Goal: Transaction & Acquisition: Purchase product/service

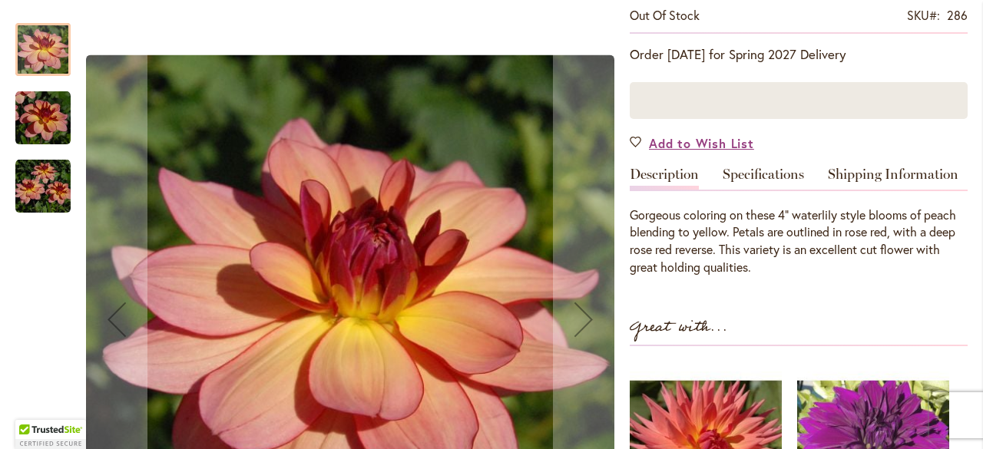
scroll to position [384, 0]
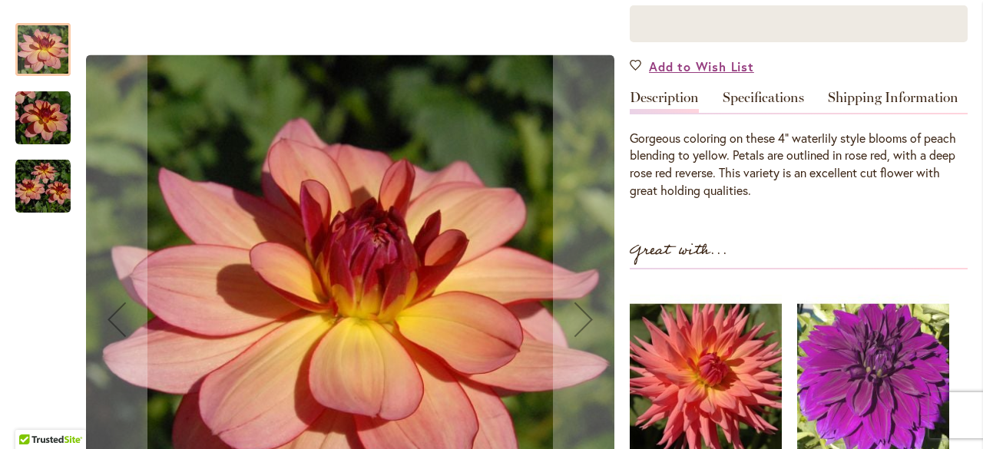
click at [49, 38] on div at bounding box center [42, 49] width 55 height 53
click at [41, 104] on img "Rawhide" at bounding box center [42, 118] width 55 height 55
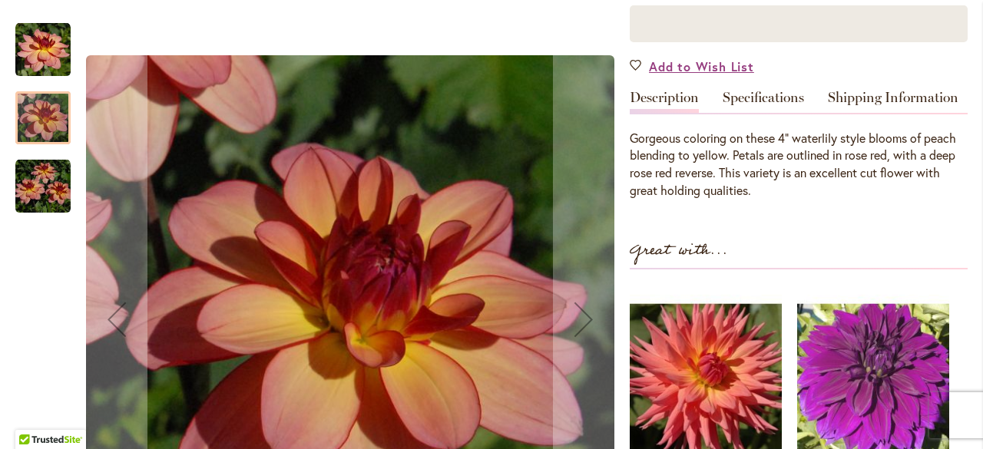
click at [31, 170] on img "Rawhide" at bounding box center [42, 186] width 55 height 55
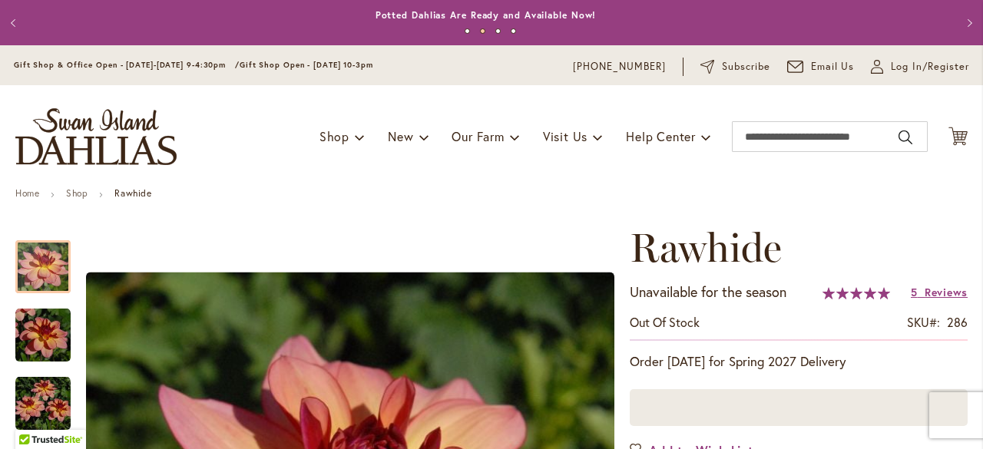
scroll to position [77, 0]
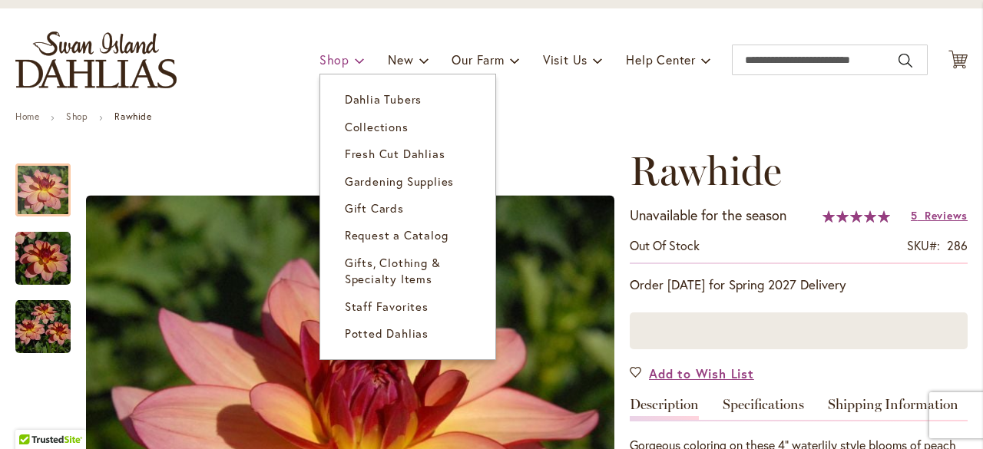
click at [334, 58] on link "Shop" at bounding box center [341, 59] width 45 height 29
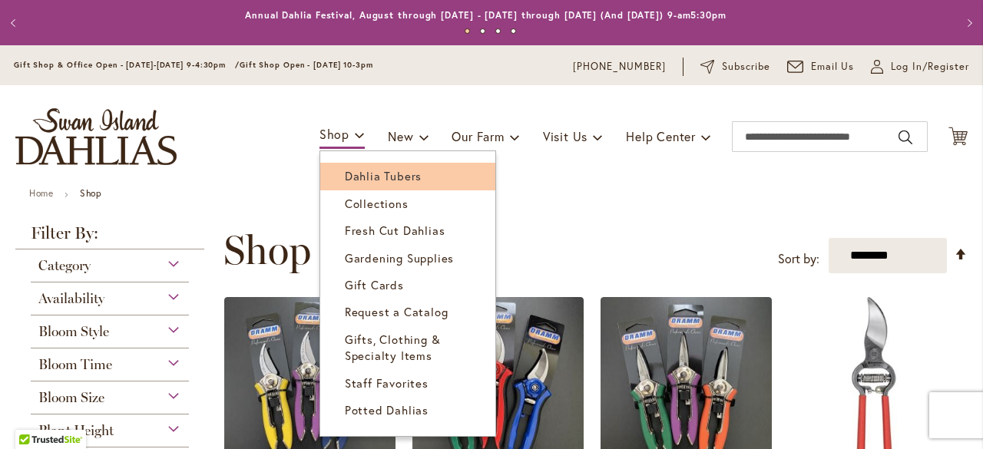
click at [384, 173] on span "Dahlia Tubers" at bounding box center [383, 175] width 77 height 15
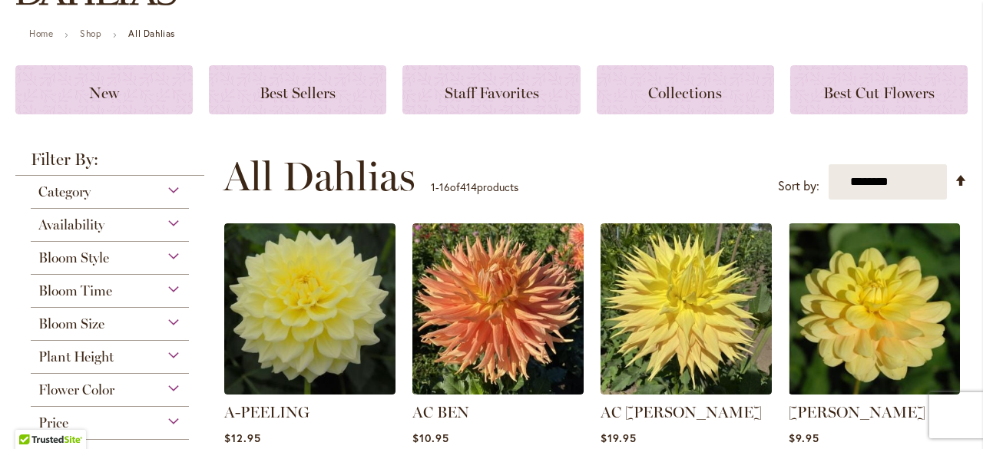
scroll to position [307, 0]
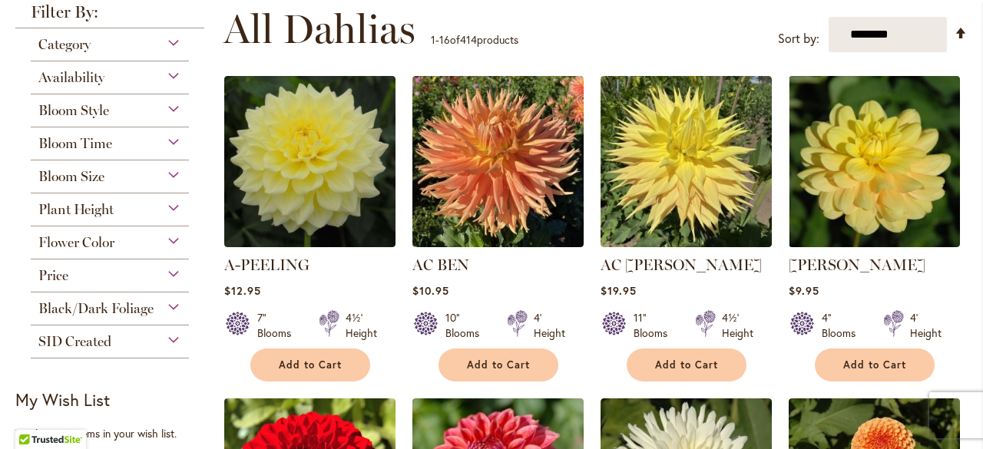
click at [175, 234] on div "Flower Color" at bounding box center [110, 239] width 158 height 25
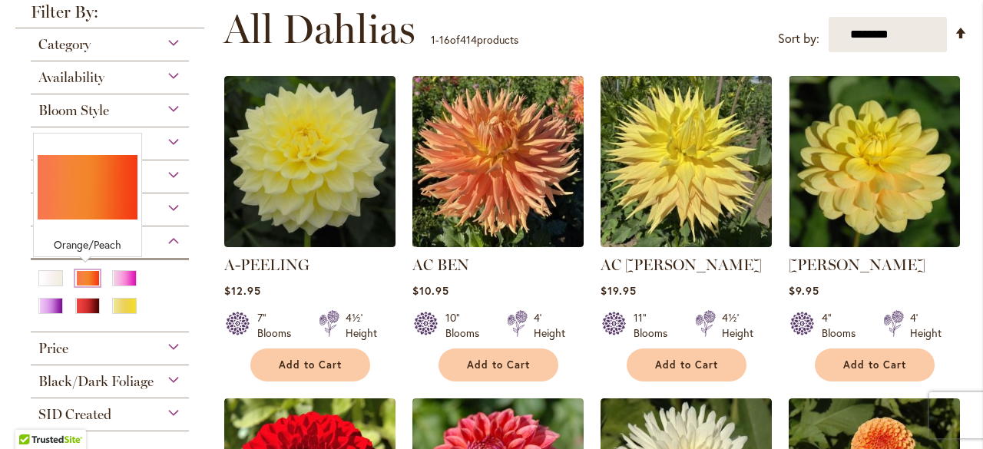
click at [81, 273] on div "Orange/Peach" at bounding box center [87, 278] width 25 height 16
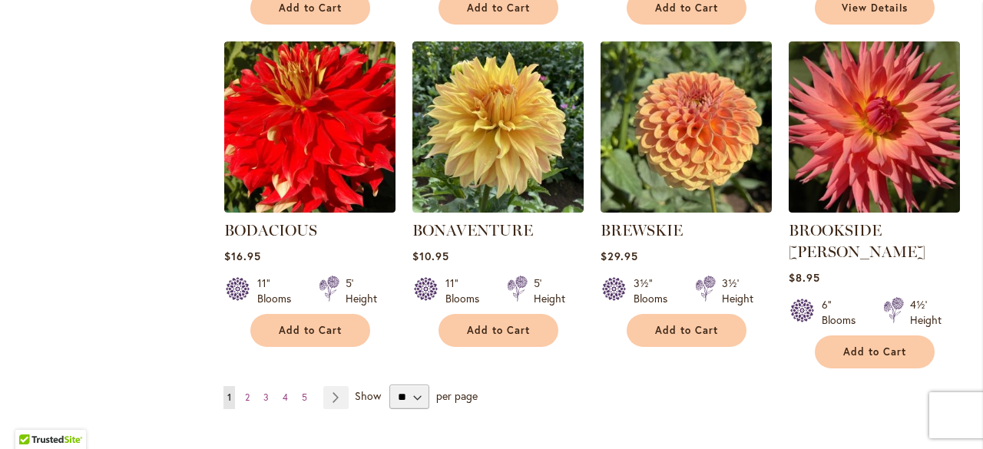
scroll to position [1382, 0]
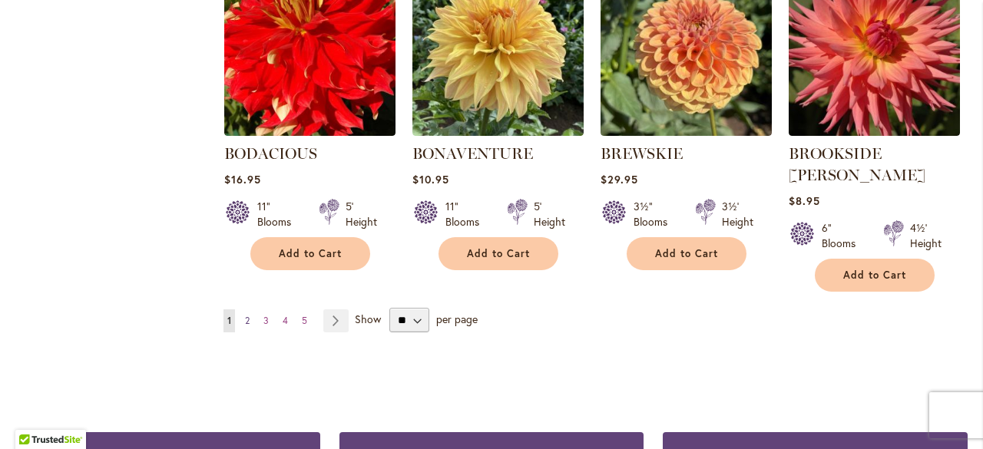
click at [248, 315] on span "2" at bounding box center [247, 321] width 5 height 12
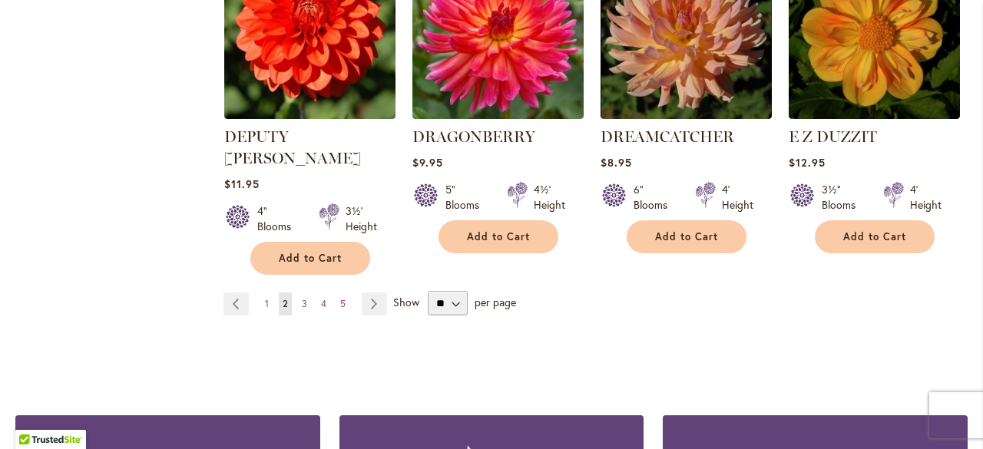
scroll to position [1459, 0]
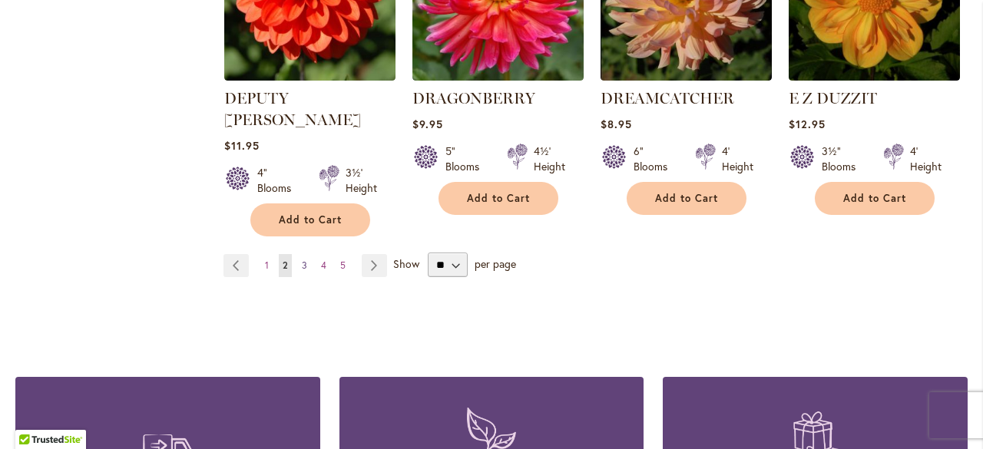
click at [303, 260] on span "3" at bounding box center [304, 266] width 5 height 12
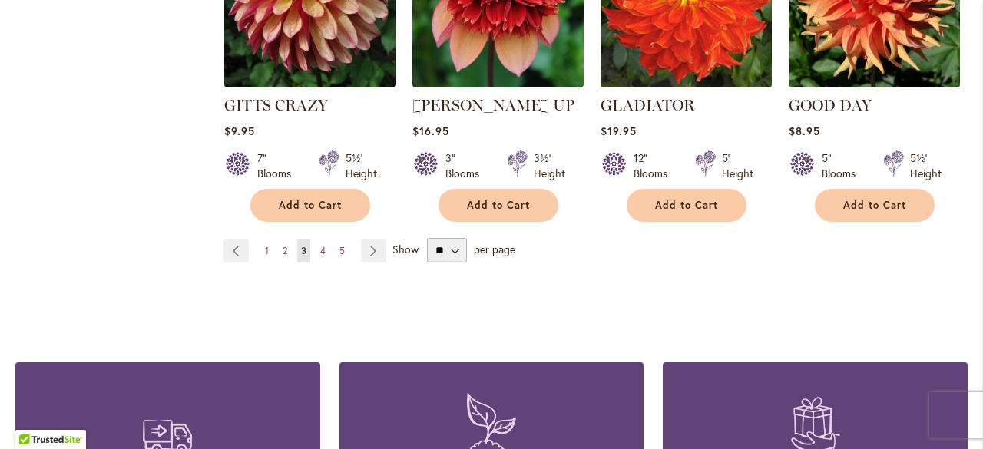
scroll to position [1459, 0]
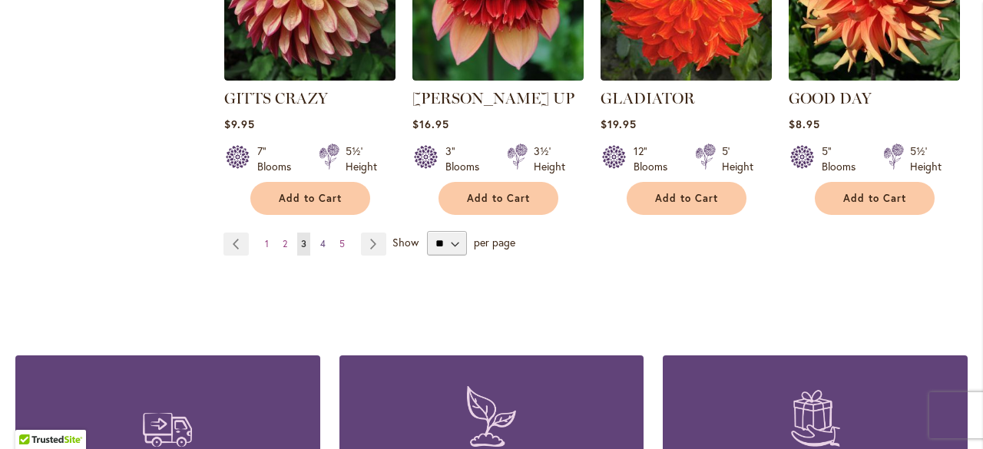
click at [320, 238] on span "4" at bounding box center [322, 244] width 5 height 12
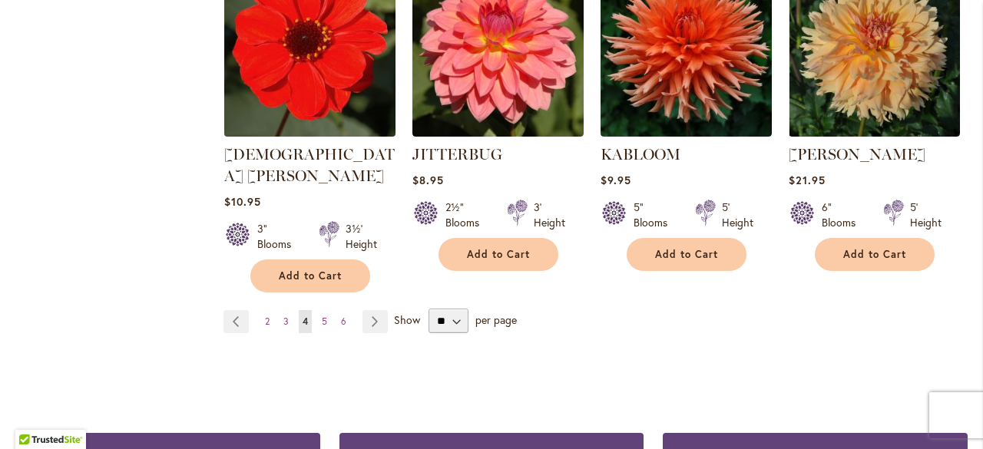
scroll to position [1382, 0]
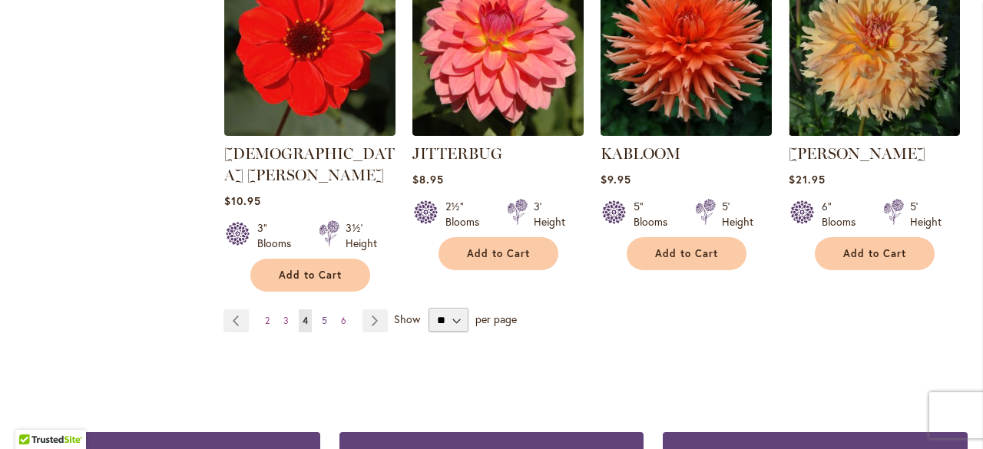
click at [322, 315] on span "5" at bounding box center [324, 321] width 5 height 12
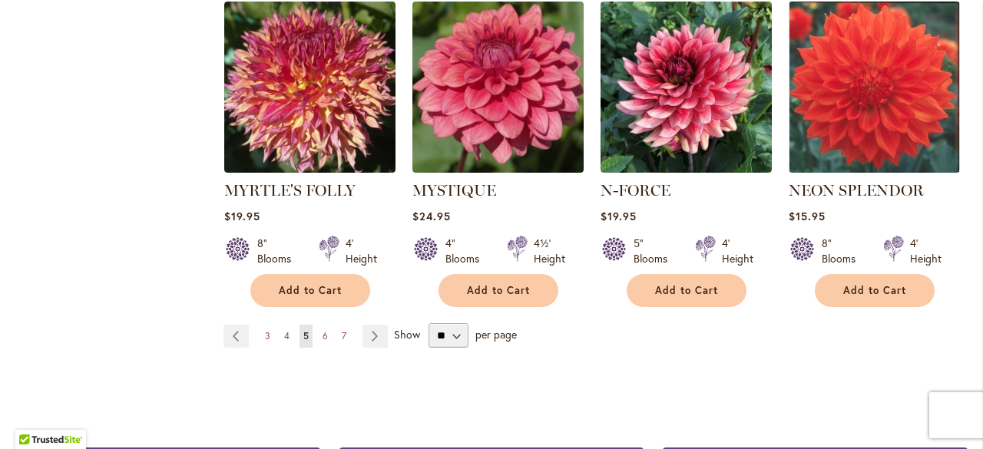
scroll to position [1382, 0]
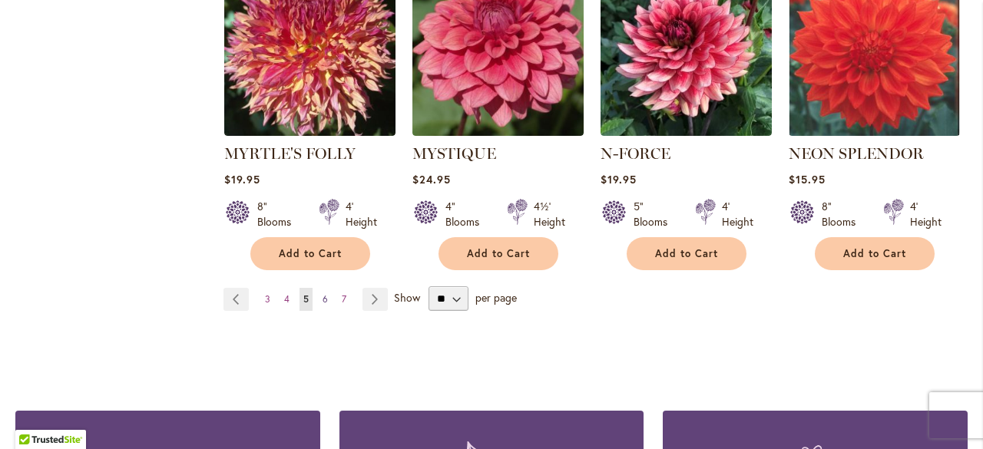
click at [324, 293] on span "6" at bounding box center [324, 299] width 5 height 12
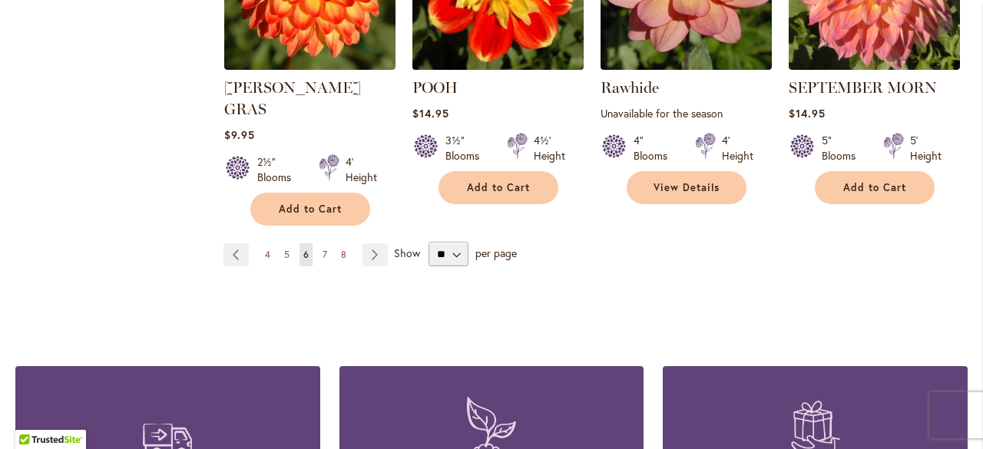
scroll to position [1459, 0]
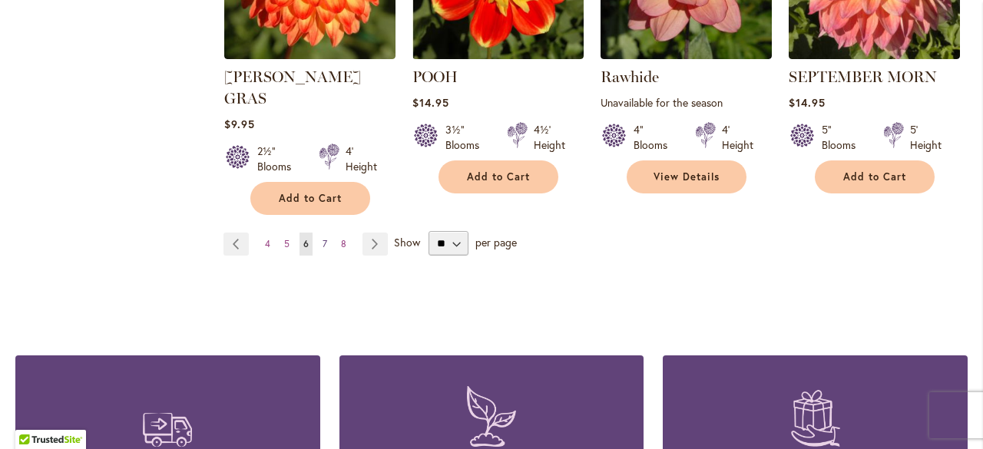
click at [325, 233] on link "Page 7" at bounding box center [325, 244] width 12 height 23
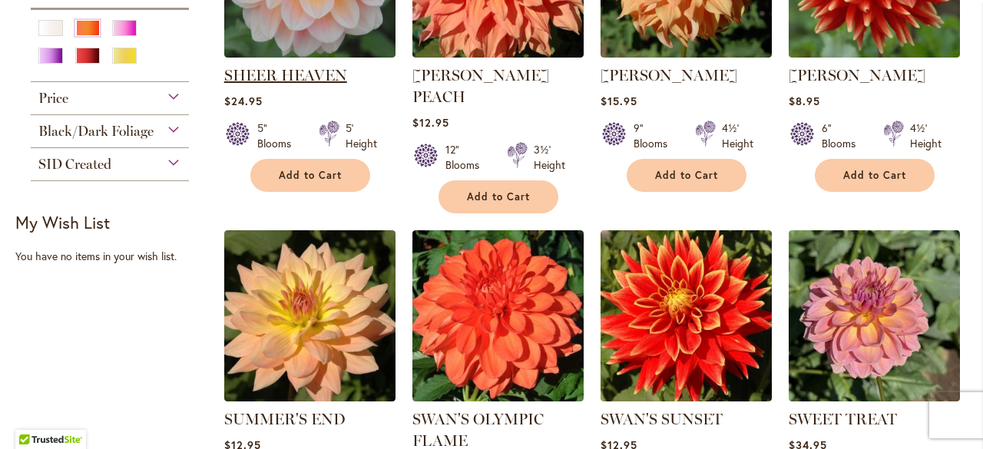
scroll to position [537, 0]
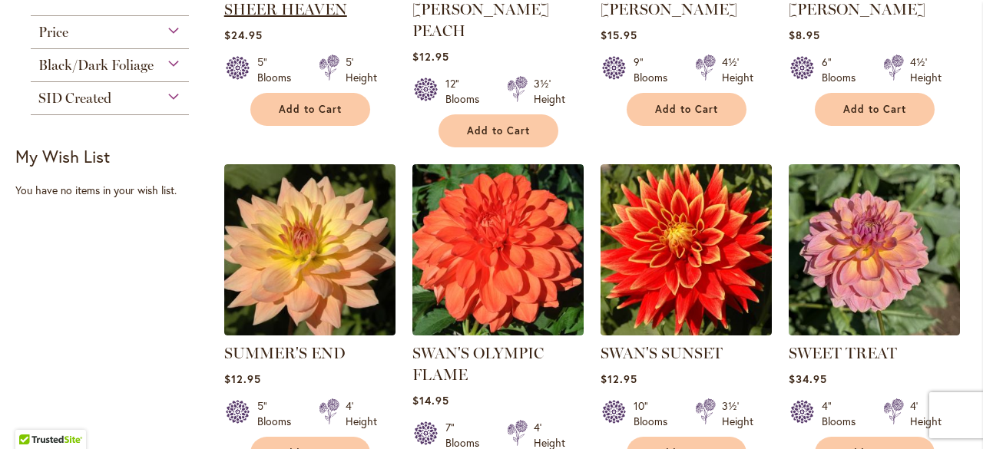
click at [324, 222] on img at bounding box center [309, 249] width 171 height 171
